Goal: Transaction & Acquisition: Purchase product/service

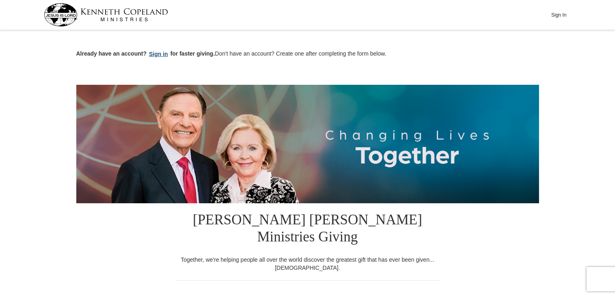
click at [156, 54] on button "Sign in" at bounding box center [159, 54] width 24 height 9
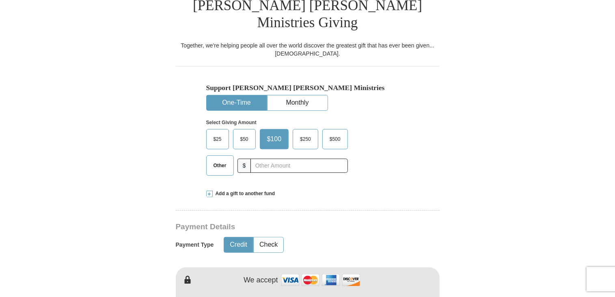
scroll to position [272, 0]
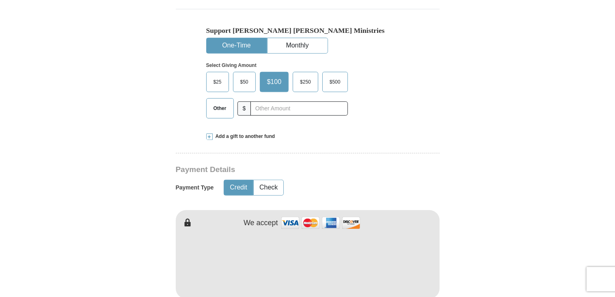
click at [340, 76] on span "$500" at bounding box center [335, 82] width 19 height 12
click at [0, 0] on input "$500" at bounding box center [0, 0] width 0 height 0
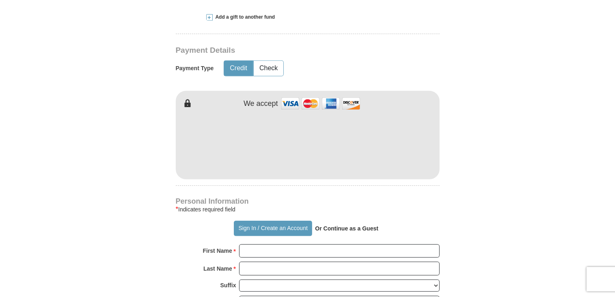
scroll to position [408, 0]
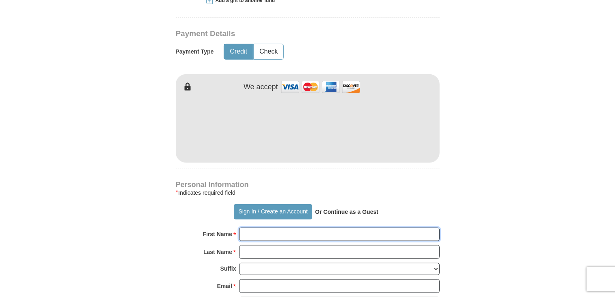
click at [263, 228] on input "First Name *" at bounding box center [339, 235] width 201 height 14
type input "Dianna McMichaels"
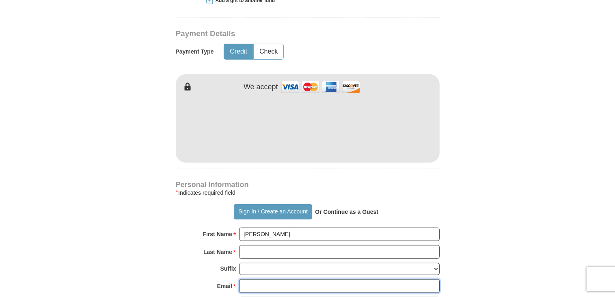
type input "DMCMICHAELS25@GMAIL.COM"
type input "372B Whitewater Dr Apt 308"
type input "Bolingbrook"
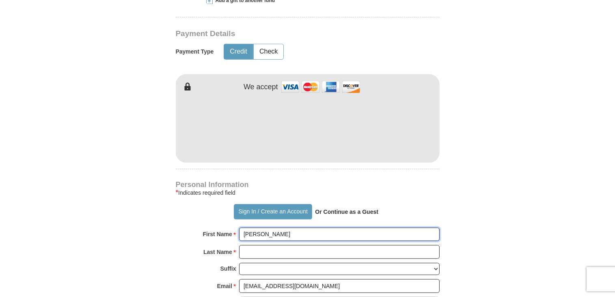
drag, startPoint x: 264, startPoint y: 215, endPoint x: 330, endPoint y: 205, distance: 66.1
click at [317, 228] on input "Dianna McMichaels" at bounding box center [339, 235] width 201 height 14
type input "Dianna"
click at [257, 245] on input "Last Name *" at bounding box center [339, 252] width 201 height 14
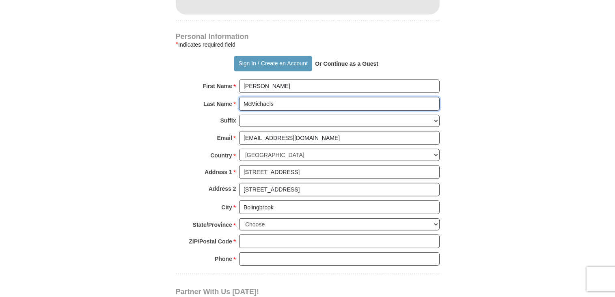
scroll to position [565, 0]
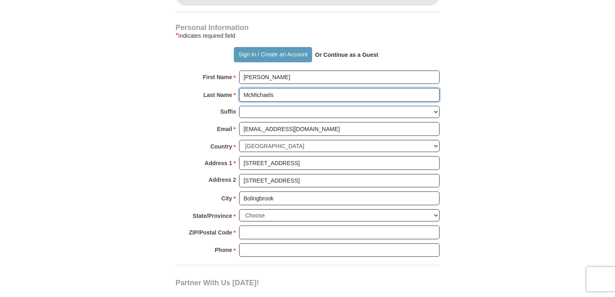
type input "McMichaels"
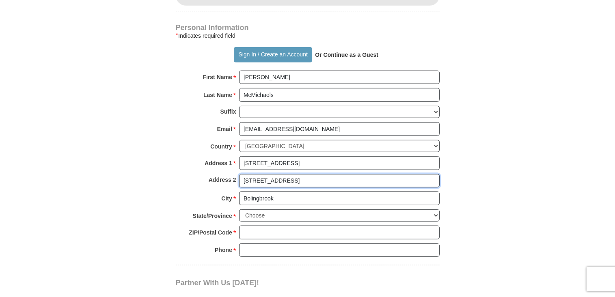
drag, startPoint x: 244, startPoint y: 161, endPoint x: 356, endPoint y: 159, distance: 112.5
click at [356, 174] on input "372B Whitewater Dr Apt 308" at bounding box center [339, 181] width 201 height 14
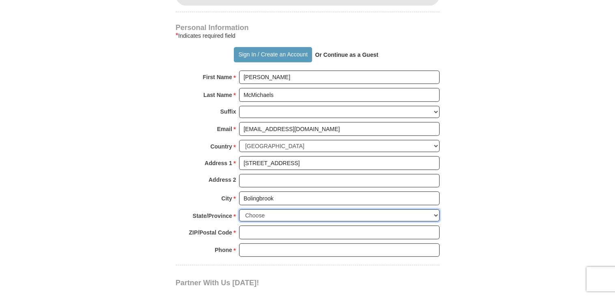
click at [436, 210] on select "Choose Alabama Alaska American Samoa Arizona Arkansas Armed Forces Americas Arm…" at bounding box center [339, 216] width 201 height 13
click at [239, 210] on select "Choose Alabama Alaska American Samoa Arizona Arkansas Armed Forces Americas Arm…" at bounding box center [339, 216] width 201 height 13
click at [436, 210] on select "Choose Alabama Alaska American Samoa Arizona Arkansas Armed Forces Americas Arm…" at bounding box center [339, 216] width 201 height 13
select select "IL"
click at [239, 210] on select "Choose Alabama Alaska American Samoa Arizona Arkansas Armed Forces Americas Arm…" at bounding box center [339, 216] width 201 height 13
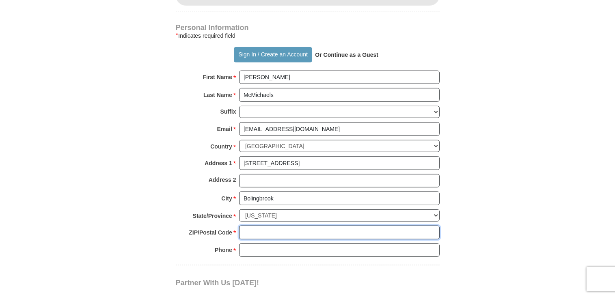
click at [260, 226] on input "ZIP/Postal Code *" at bounding box center [339, 233] width 201 height 14
type input "60440"
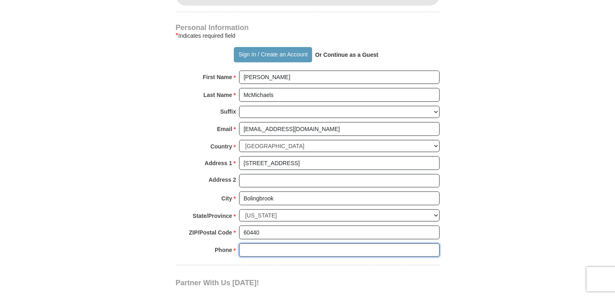
click at [250, 244] on input "Phone * *" at bounding box center [339, 251] width 201 height 14
type input "7089554034"
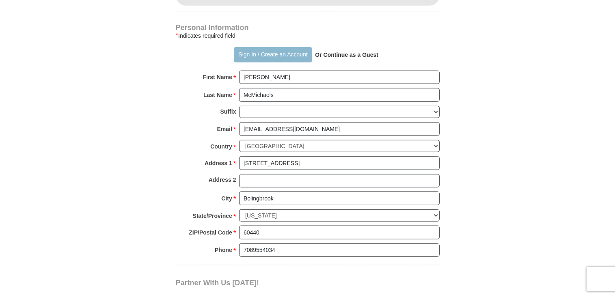
click at [267, 47] on button "Sign In / Create an Account" at bounding box center [273, 54] width 78 height 15
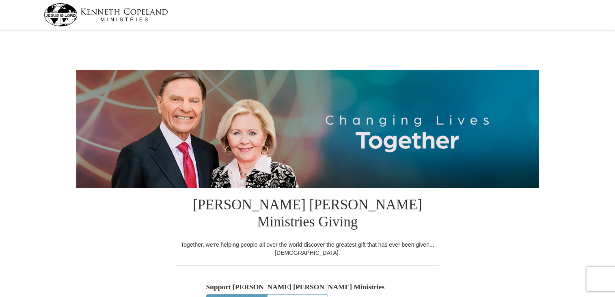
select select "IL"
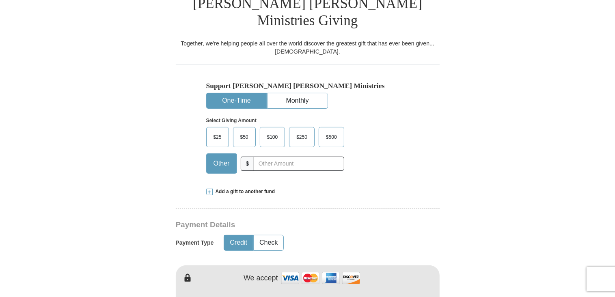
scroll to position [203, 0]
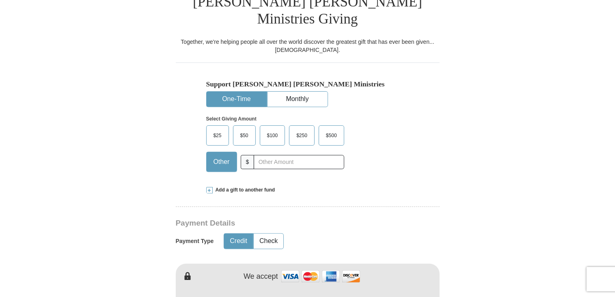
click at [332, 130] on span "$500" at bounding box center [331, 136] width 19 height 12
click at [0, 0] on input "$500" at bounding box center [0, 0] width 0 height 0
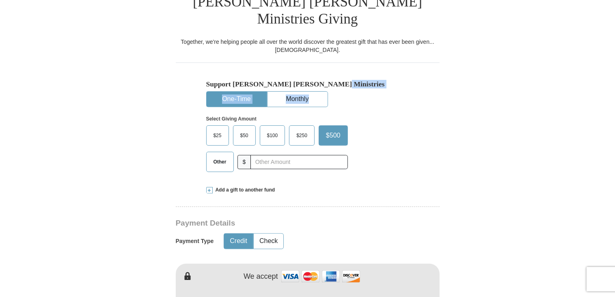
drag, startPoint x: 613, startPoint y: 65, endPoint x: 611, endPoint y: 76, distance: 10.7
click at [515, 89] on form "Kenneth Copeland Ministries Giving Together, we're helping people all over the …" at bounding box center [307, 281] width 463 height 904
drag, startPoint x: 614, startPoint y: 62, endPoint x: 613, endPoint y: 89, distance: 26.8
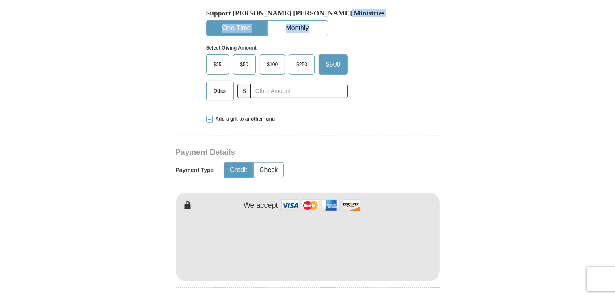
scroll to position [277, 0]
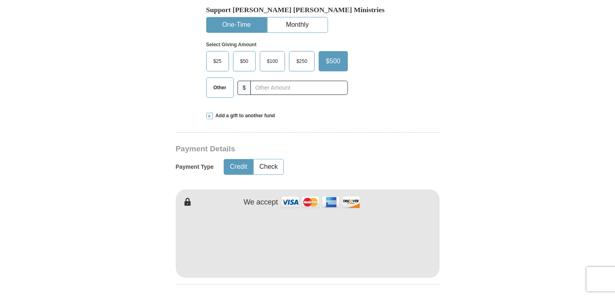
drag, startPoint x: 615, startPoint y: 66, endPoint x: 613, endPoint y: 84, distance: 18.4
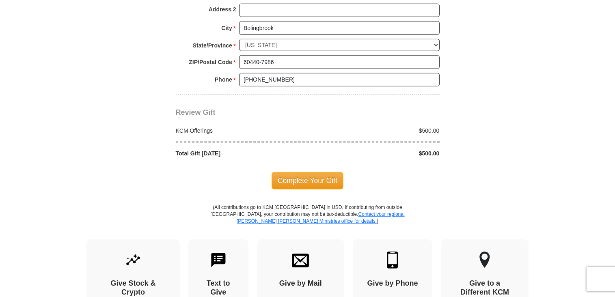
scroll to position [706, 0]
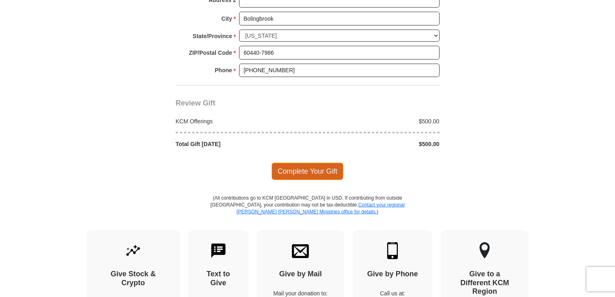
click at [295, 163] on span "Complete Your Gift" at bounding box center [308, 171] width 72 height 17
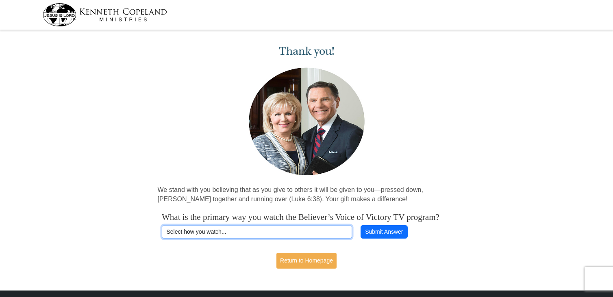
click at [332, 239] on select "Select how you watch... Daystar Morning Daystar Evening KCM.org GoVictory.com V…" at bounding box center [257, 232] width 190 height 14
select select "DAYSTAR-AM"
click at [162, 236] on select "Select how you watch... Daystar Morning Daystar Evening KCM.org GoVictory.com V…" at bounding box center [257, 232] width 190 height 14
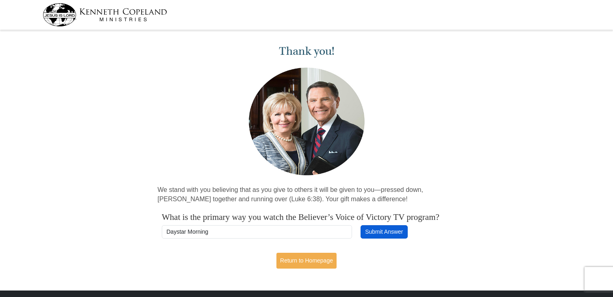
click at [391, 239] on button "Submit Answer" at bounding box center [383, 232] width 47 height 14
